Goal: Information Seeking & Learning: Understand process/instructions

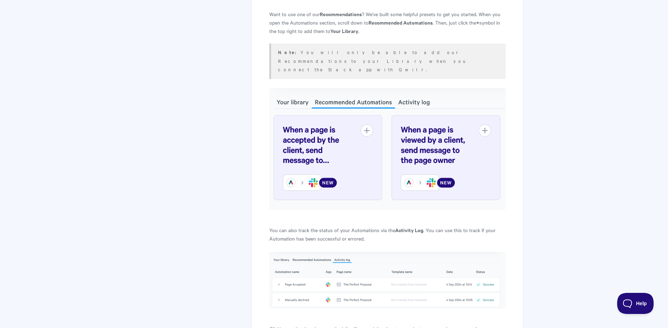
scroll to position [2476, 0]
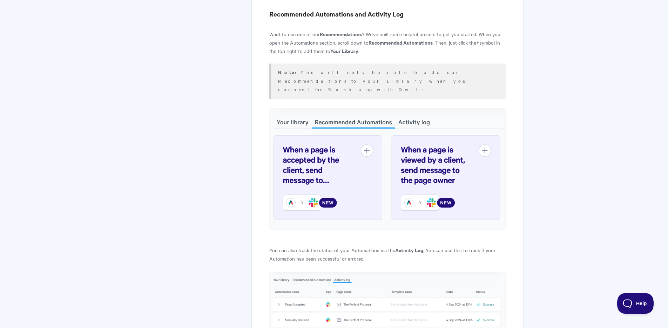
click at [515, 170] on div "Automations: Slack Notifications Automations remain free for all plans until th…" at bounding box center [387, 27] width 272 height 4864
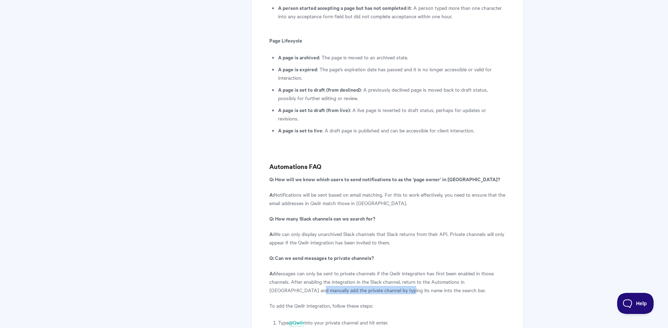
drag, startPoint x: 291, startPoint y: 221, endPoint x: 381, endPoint y: 223, distance: 90.5
click at [381, 269] on p "A: Messages can only be sent to private channels if the Qwilr integration has f…" at bounding box center [387, 281] width 236 height 25
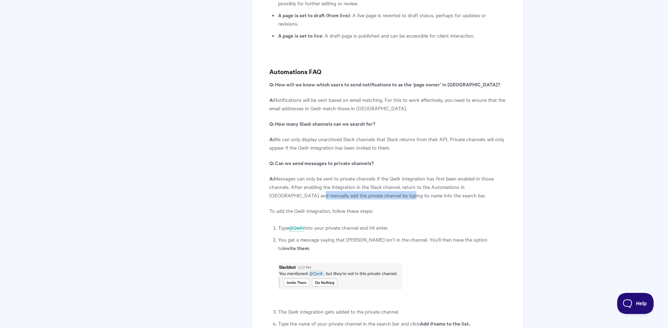
scroll to position [3943, 0]
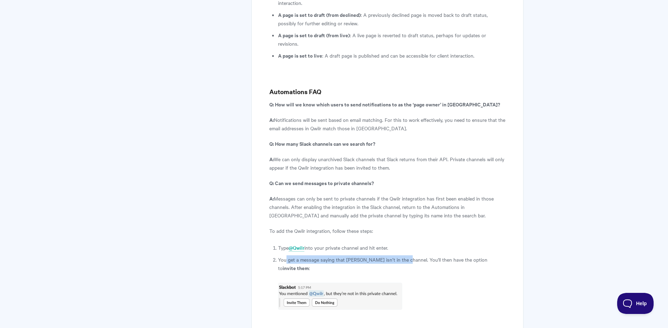
drag, startPoint x: 286, startPoint y: 191, endPoint x: 402, endPoint y: 191, distance: 115.7
click at [402, 255] on p "You get a message saying that [PERSON_NAME] isn’t in the channel. You'll then h…" at bounding box center [391, 263] width 227 height 17
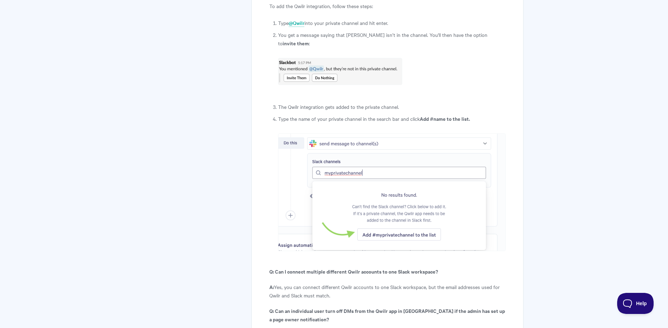
scroll to position [4153, 0]
